Goal: Navigation & Orientation: Find specific page/section

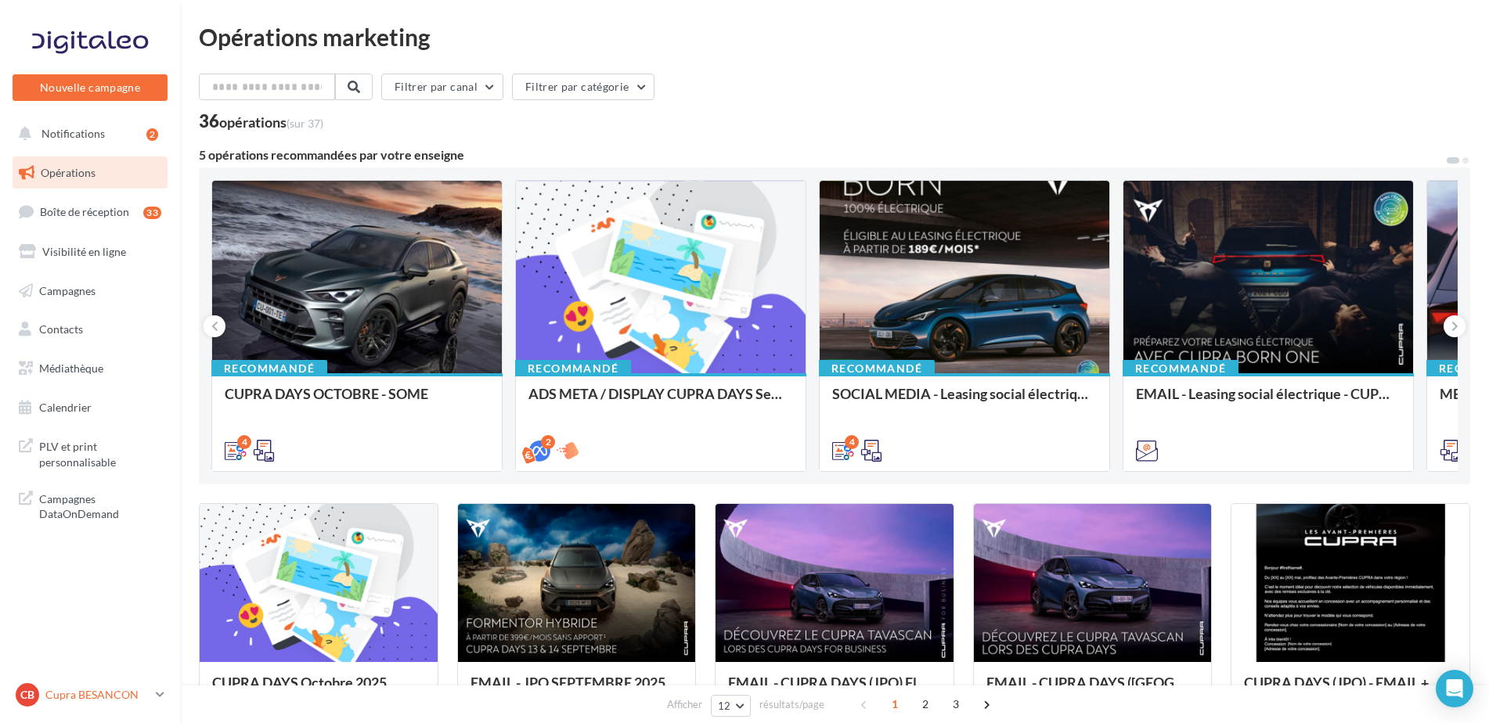
click at [88, 690] on p "Cupra BESANCON" at bounding box center [97, 695] width 104 height 16
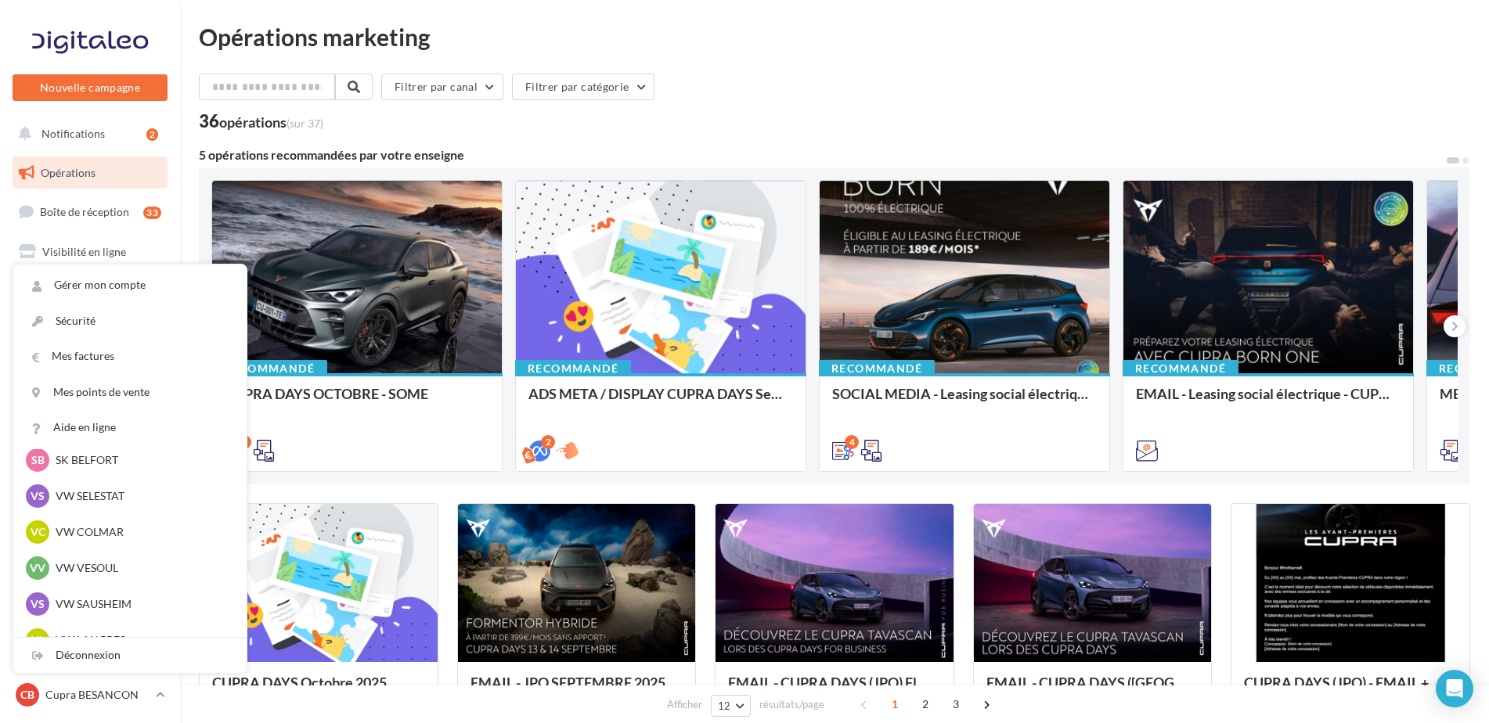
scroll to position [313, 0]
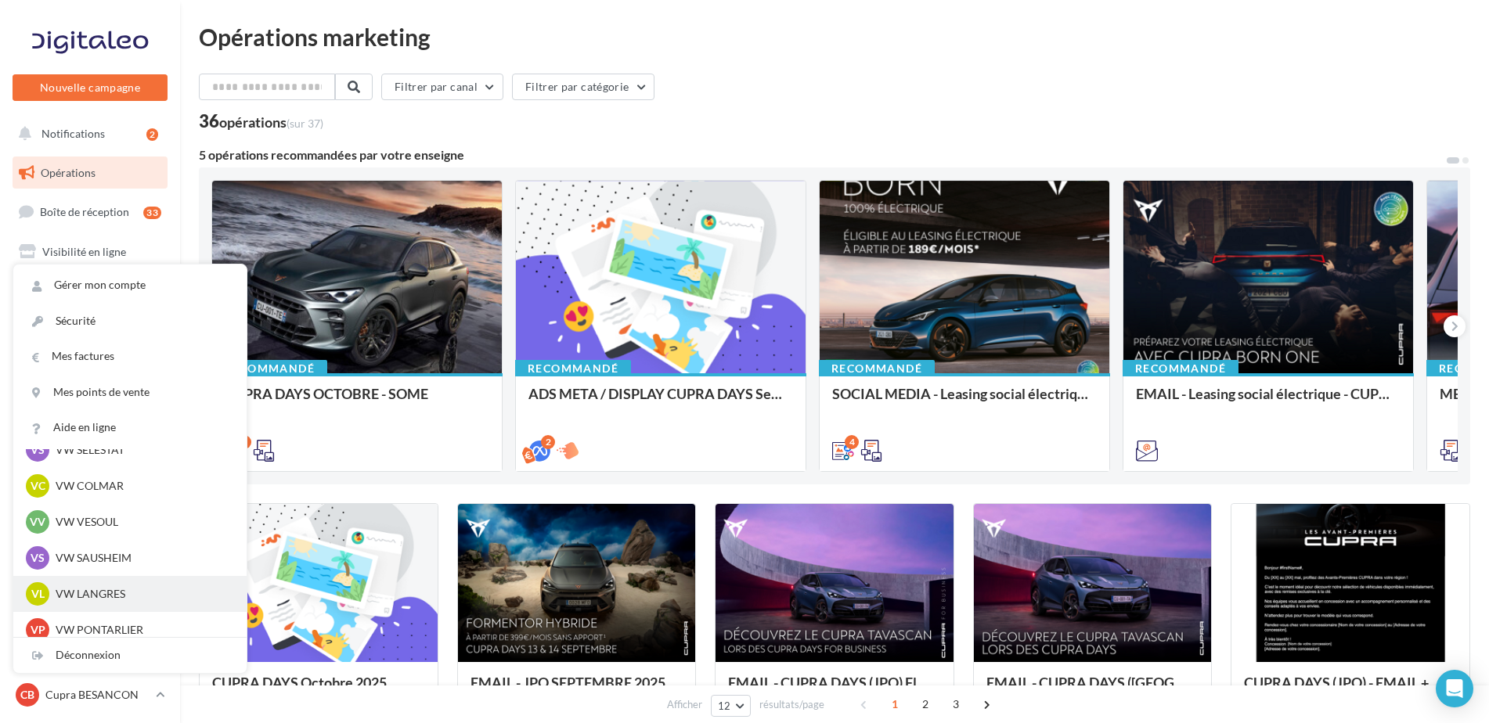
click at [89, 582] on div "VL VW LANGRES vw-sai-rob" at bounding box center [130, 593] width 208 height 23
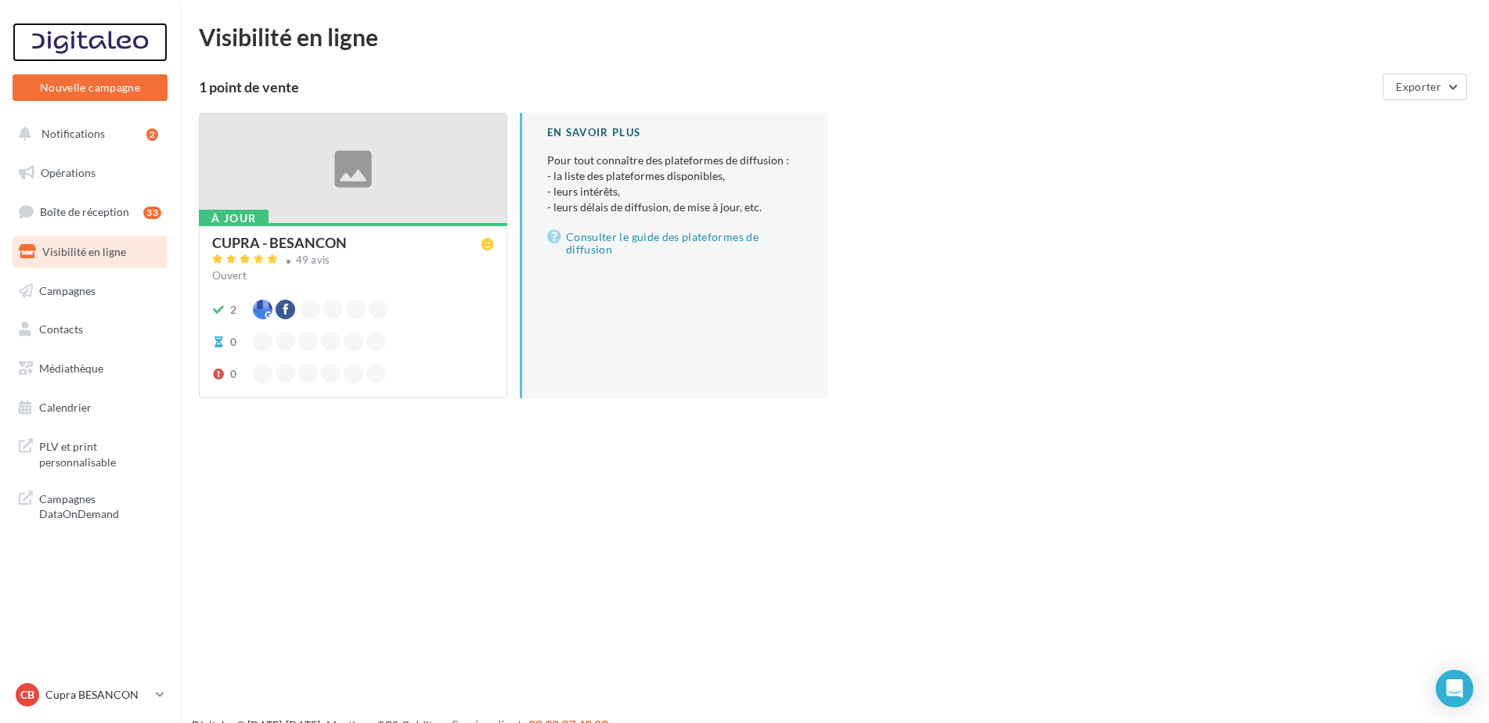
click at [102, 45] on div at bounding box center [89, 42] width 125 height 39
click at [80, 680] on link "CB Cupra BESANCON cupra_besancon" at bounding box center [90, 695] width 155 height 30
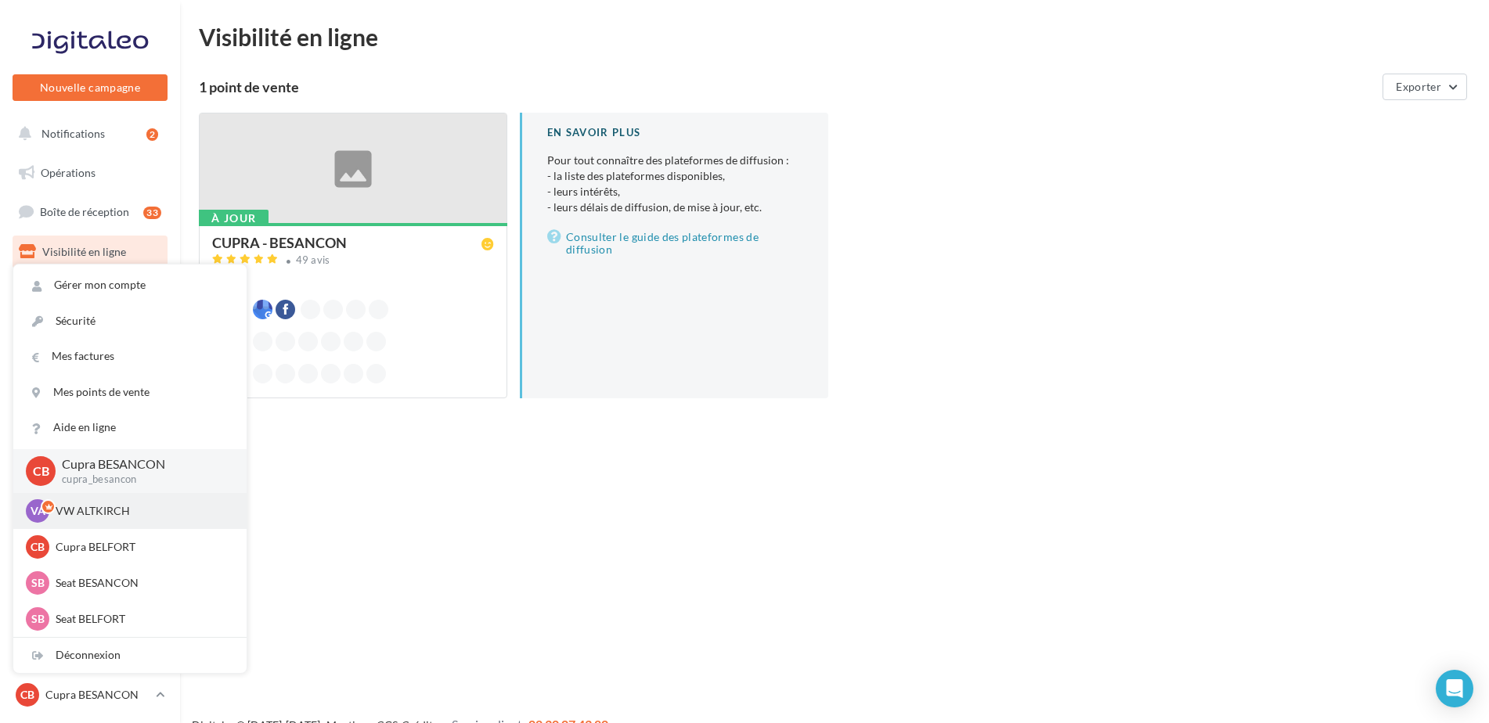
click at [92, 503] on p "VW ALTKIRCH" at bounding box center [142, 511] width 172 height 16
